Goal: Task Accomplishment & Management: Manage account settings

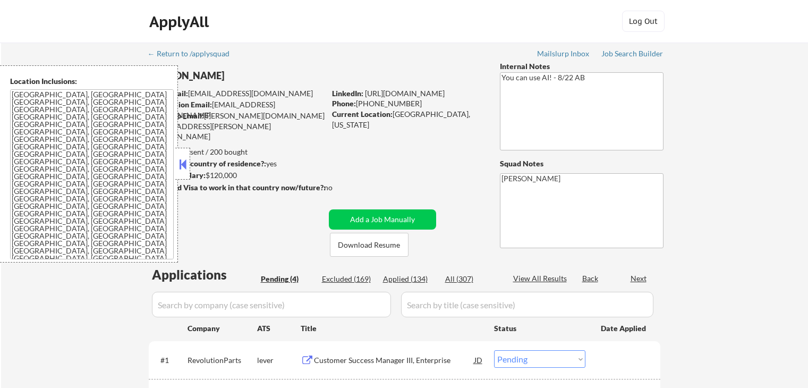
select select ""pending""
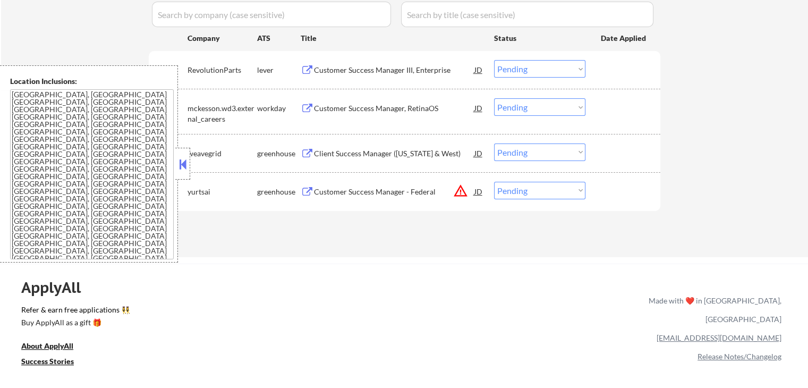
scroll to position [266, 0]
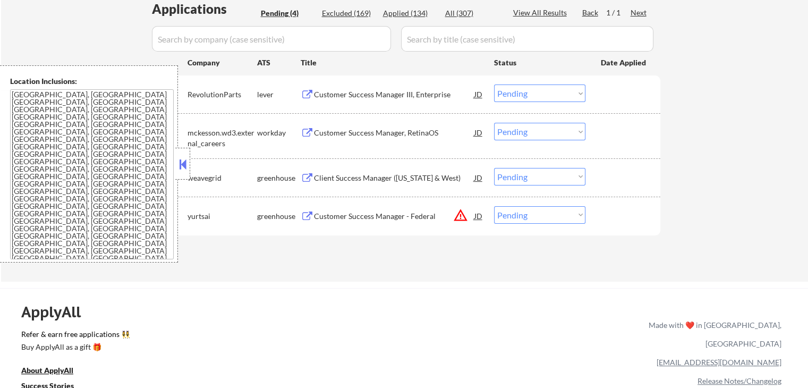
click at [467, 219] on button "warning_amber" at bounding box center [460, 215] width 15 height 15
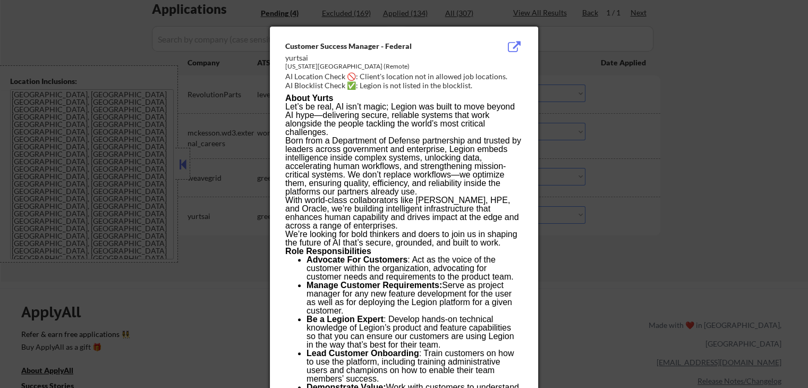
click at [615, 239] on div at bounding box center [404, 194] width 808 height 388
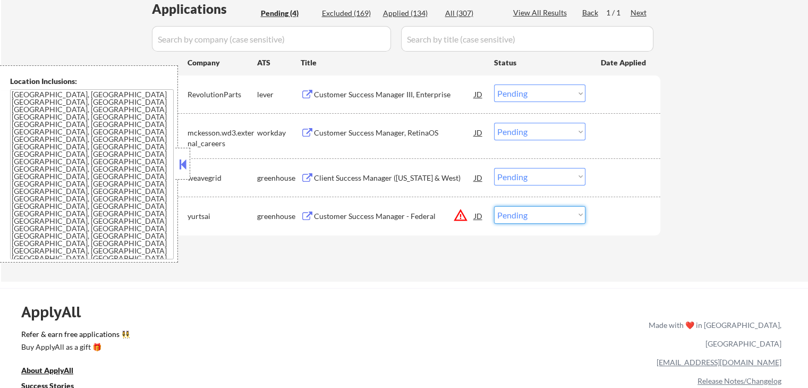
click at [566, 215] on select "Choose an option... Pending Applied Excluded (Questions) Excluded (Expired) Exc…" at bounding box center [539, 215] width 91 height 18
select select ""excluded__location_""
click at [494, 206] on select "Choose an option... Pending Applied Excluded (Questions) Excluded (Expired) Exc…" at bounding box center [539, 215] width 91 height 18
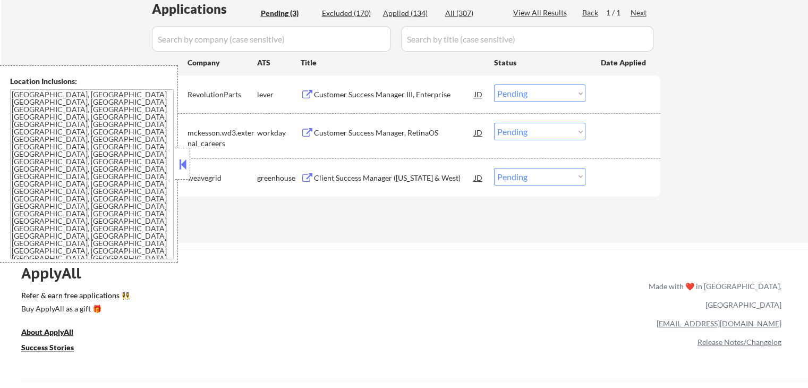
click at [306, 92] on button at bounding box center [307, 95] width 13 height 10
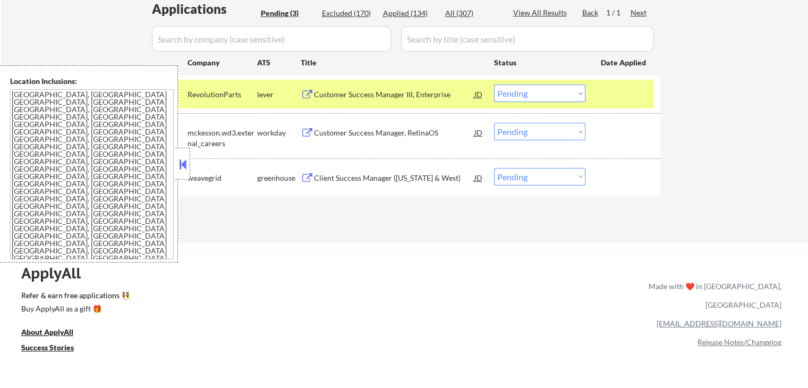
click at [537, 96] on select "Choose an option... Pending Applied Excluded (Questions) Excluded (Expired) Exc…" at bounding box center [539, 93] width 91 height 18
click at [494, 84] on select "Choose an option... Pending Applied Excluded (Questions) Excluded (Expired) Exc…" at bounding box center [539, 93] width 91 height 18
click at [298, 128] on div "workday" at bounding box center [279, 132] width 44 height 11
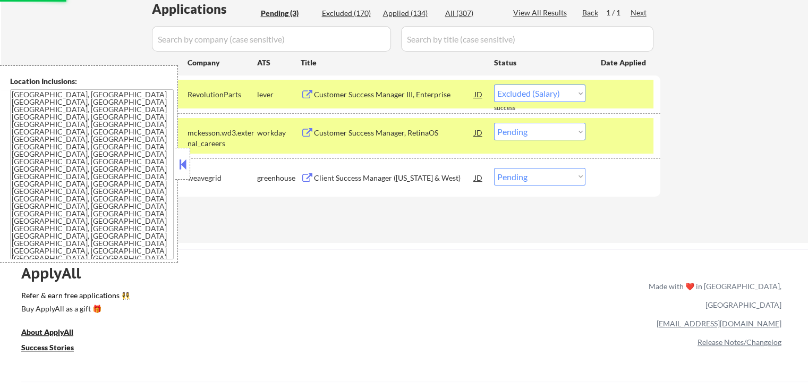
click at [313, 131] on button at bounding box center [307, 133] width 13 height 10
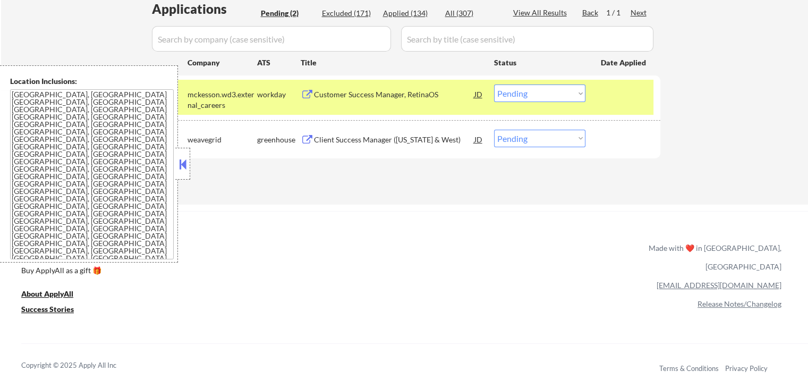
click at [529, 94] on select "Choose an option... Pending Applied Excluded (Questions) Excluded (Expired) Exc…" at bounding box center [539, 93] width 91 height 18
click at [494, 84] on select "Choose an option... Pending Applied Excluded (Questions) Excluded (Expired) Exc…" at bounding box center [539, 93] width 91 height 18
click at [307, 137] on button at bounding box center [307, 140] width 13 height 10
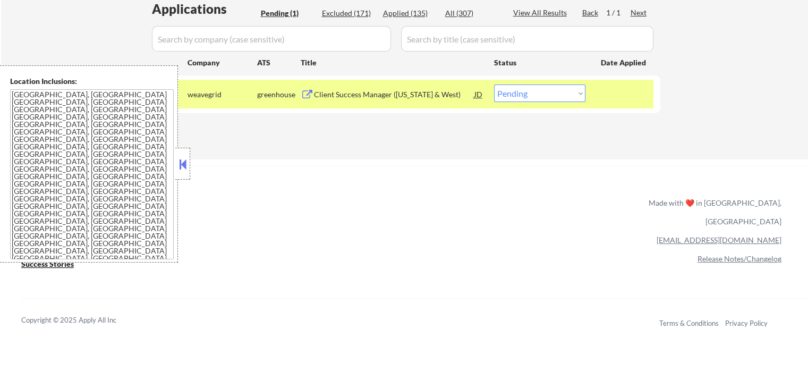
drag, startPoint x: 536, startPoint y: 92, endPoint x: 535, endPoint y: 100, distance: 8.0
click at [536, 92] on select "Choose an option... Pending Applied Excluded (Questions) Excluded (Expired) Exc…" at bounding box center [539, 93] width 91 height 18
select select ""applied""
click at [494, 84] on select "Choose an option... Pending Applied Excluded (Questions) Excluded (Expired) Exc…" at bounding box center [539, 93] width 91 height 18
